Goal: Task Accomplishment & Management: Use online tool/utility

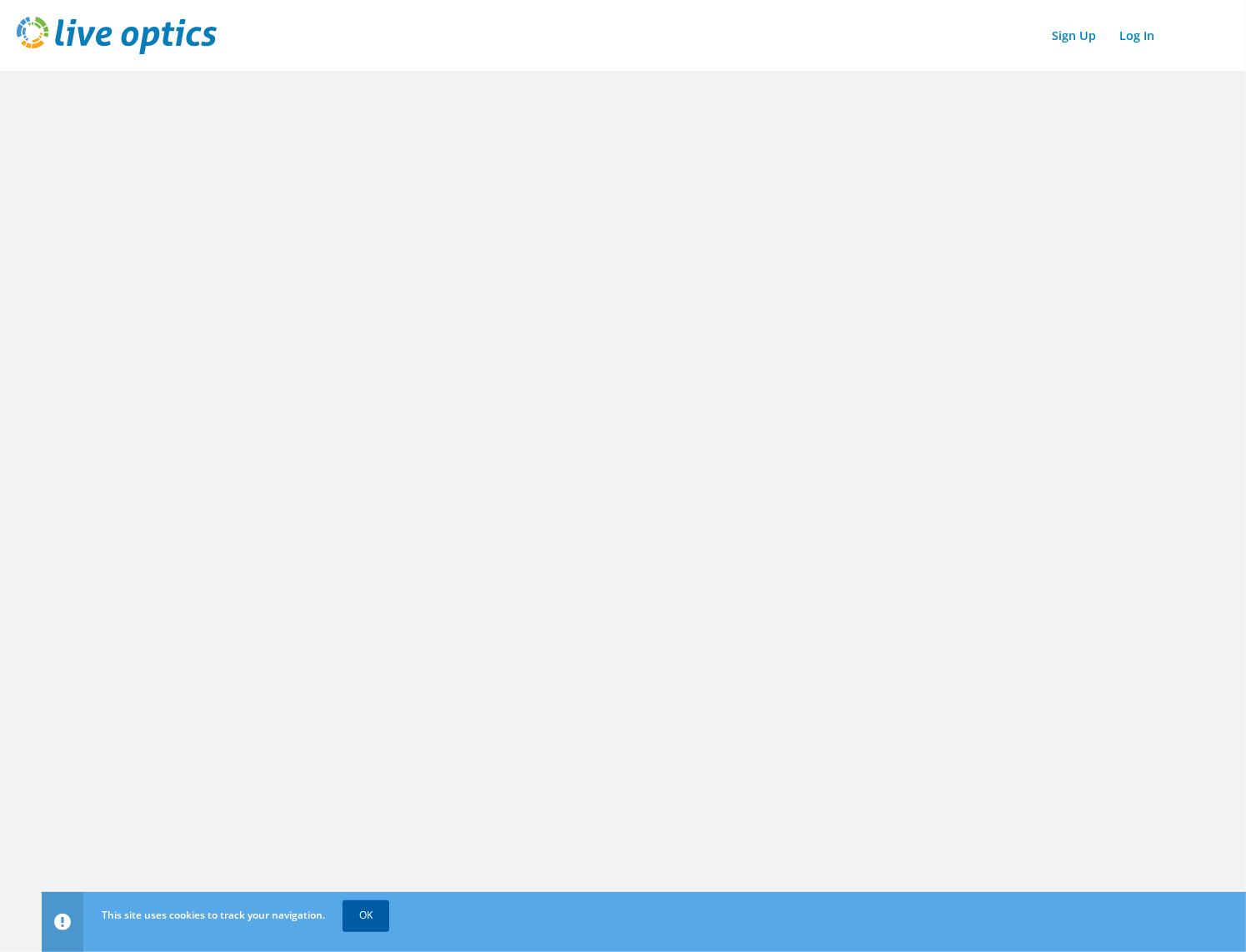
click at [359, 911] on link "OK" at bounding box center [366, 915] width 47 height 30
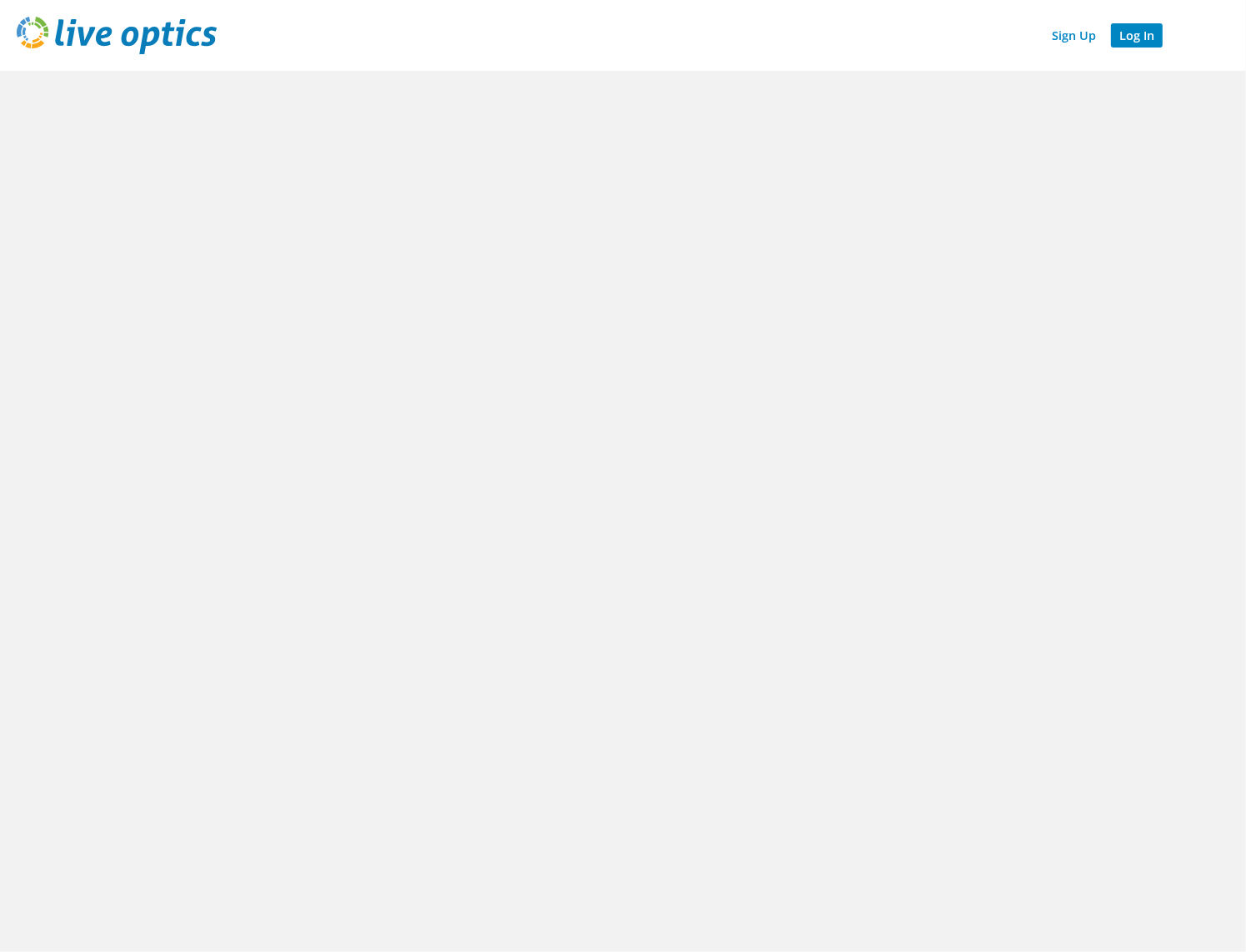
click at [1125, 37] on link "Log In" at bounding box center [1136, 36] width 52 height 24
click at [1146, 35] on link "Log In" at bounding box center [1136, 36] width 52 height 24
